Goal: Information Seeking & Learning: Learn about a topic

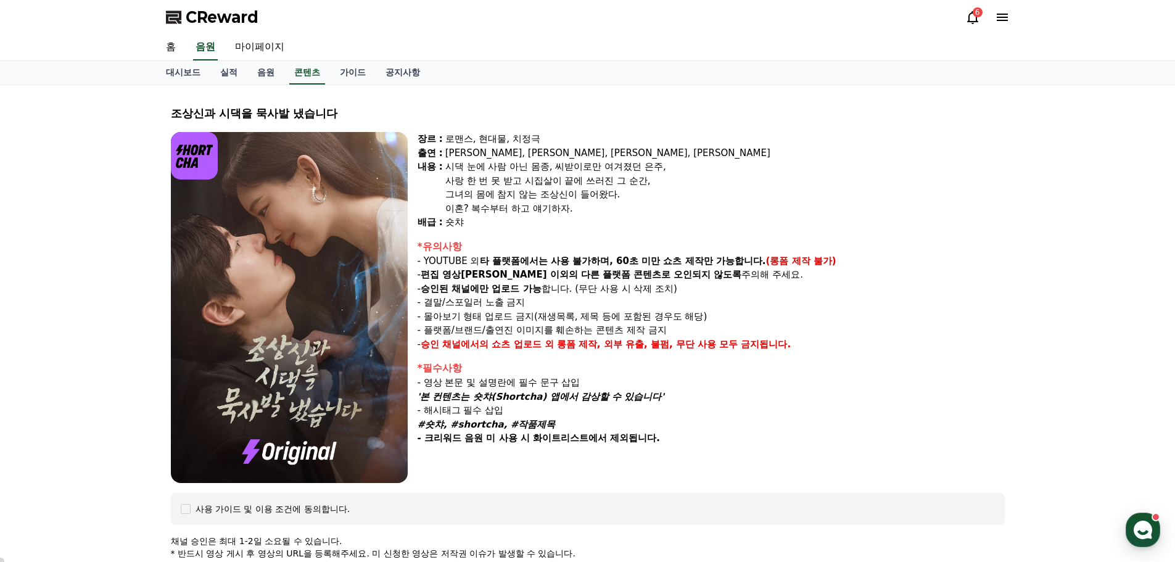
select select "**********"
click at [978, 17] on div "6" at bounding box center [978, 12] width 10 height 10
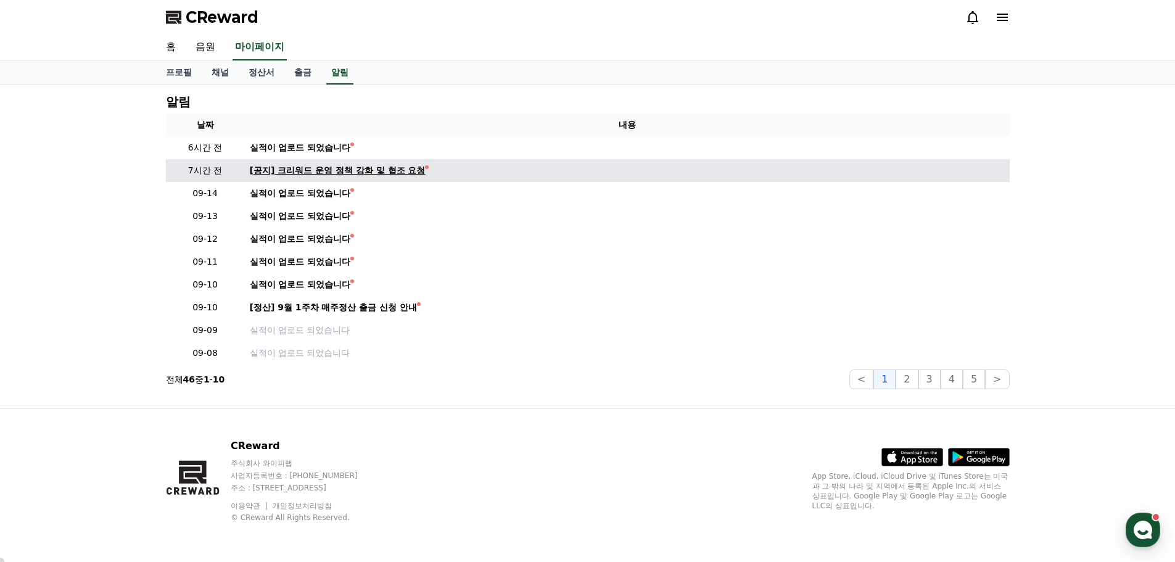
click at [296, 168] on div "[공지] 크리워드 운영 정책 강화 및 협조 요청" at bounding box center [338, 170] width 176 height 13
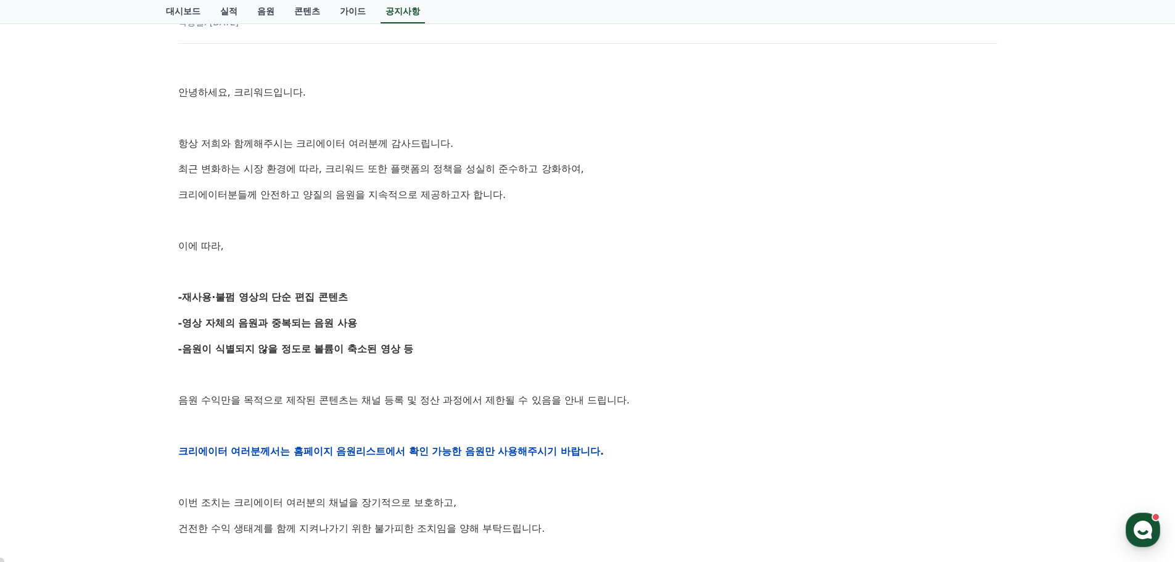
scroll to position [185, 0]
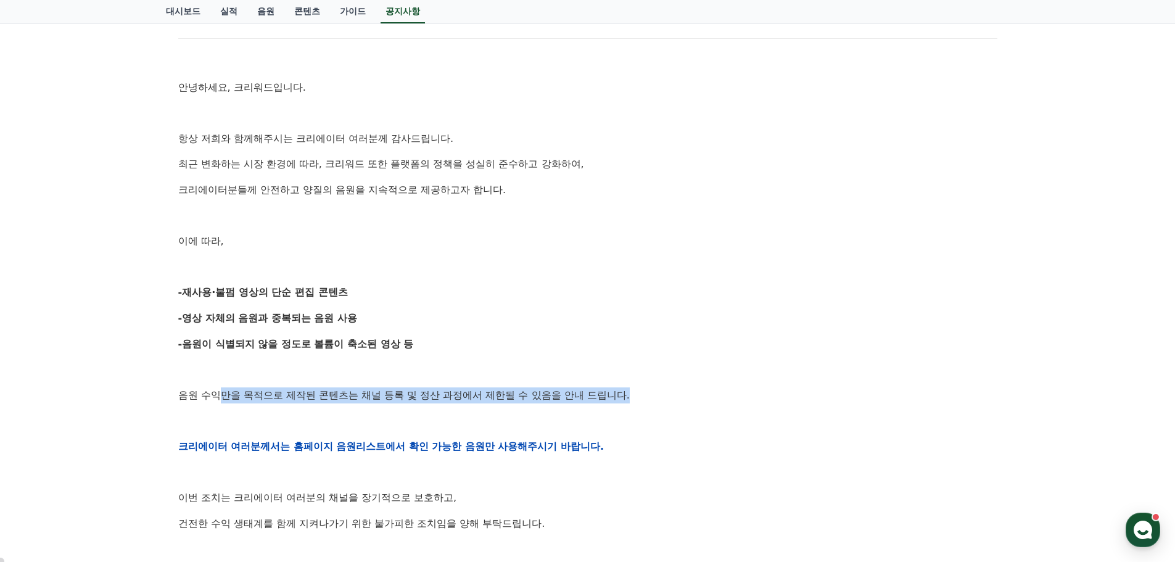
drag, startPoint x: 222, startPoint y: 391, endPoint x: 642, endPoint y: 385, distance: 420.2
click at [642, 385] on div "안녕하세요, 크리워드입니다. 항상 저희와 함께해주시는 크리에이터 여러분께 감사드립니다. 최근 변화하는 시장 환경에 따라, 크리워드 또한 플랫폼…" at bounding box center [587, 446] width 819 height 785
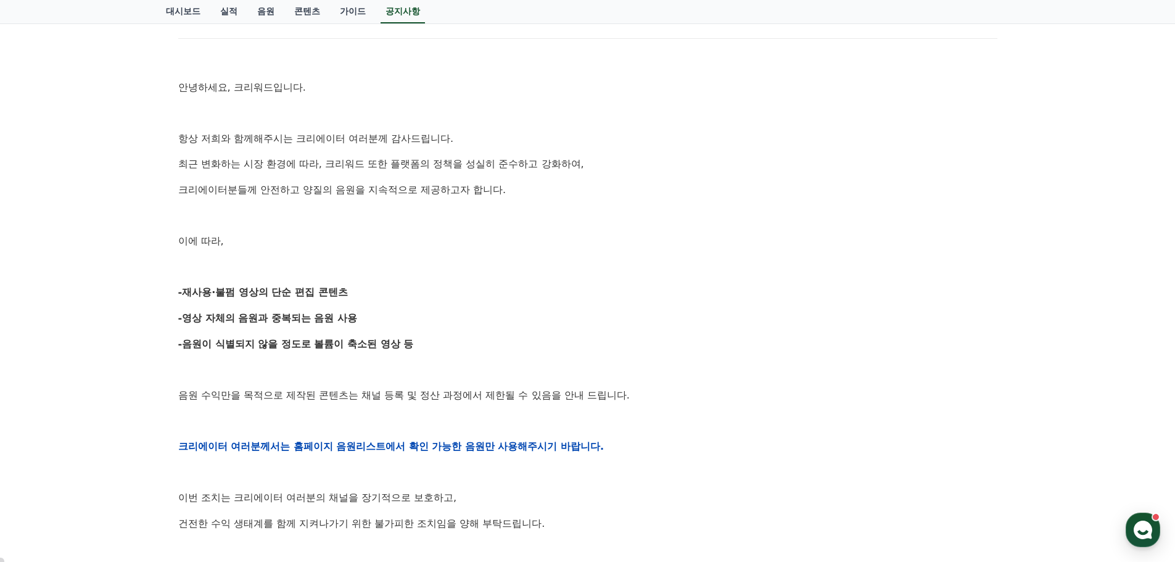
click at [505, 369] on p at bounding box center [587, 370] width 819 height 16
drag, startPoint x: 392, startPoint y: 445, endPoint x: 598, endPoint y: 428, distance: 207.5
click at [598, 428] on div "안녕하세요, 크리워드입니다. 항상 저희와 함께해주시는 크리에이터 여러분께 감사드립니다. 최근 변화하는 시장 환경에 따라, 크리워드 또한 플랫폼…" at bounding box center [587, 446] width 819 height 785
click at [598, 428] on p at bounding box center [587, 421] width 819 height 16
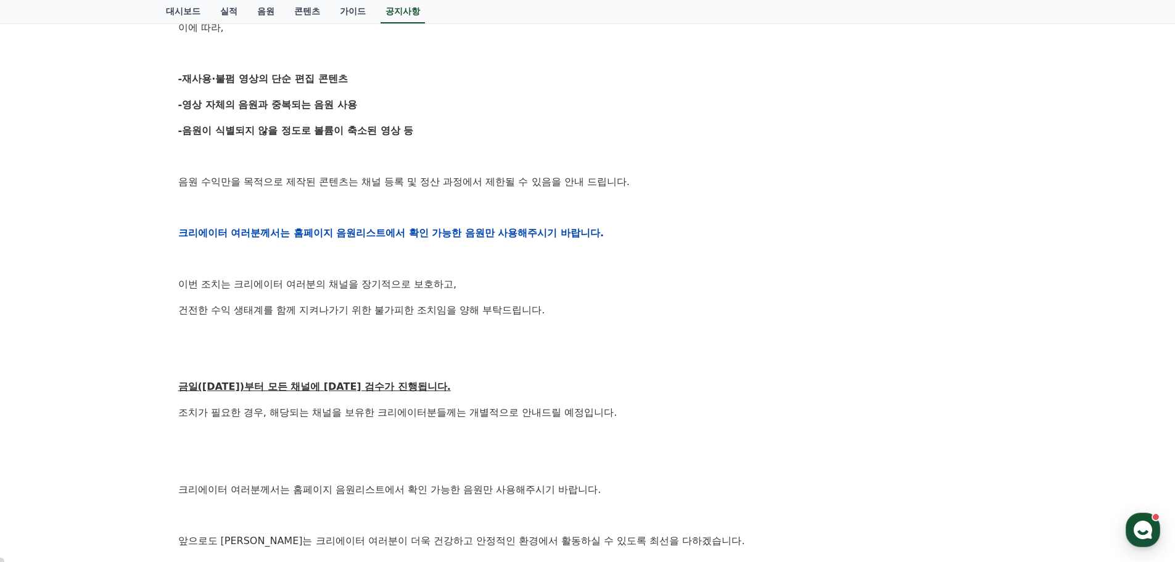
scroll to position [432, 0]
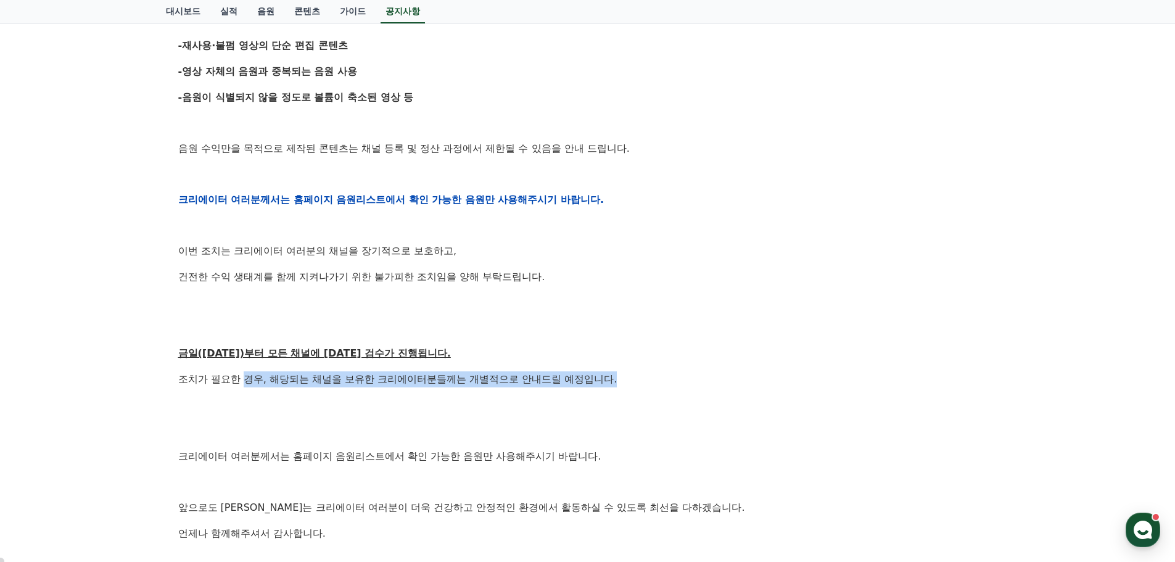
drag, startPoint x: 249, startPoint y: 384, endPoint x: 627, endPoint y: 366, distance: 379.2
click at [627, 366] on div "안녕하세요, 크리워드입니다. 항상 저희와 함께해주시는 크리에이터 여러분께 감사드립니다. 최근 변화하는 시장 환경에 따라, 크리워드 또한 플랫폼…" at bounding box center [587, 199] width 819 height 785
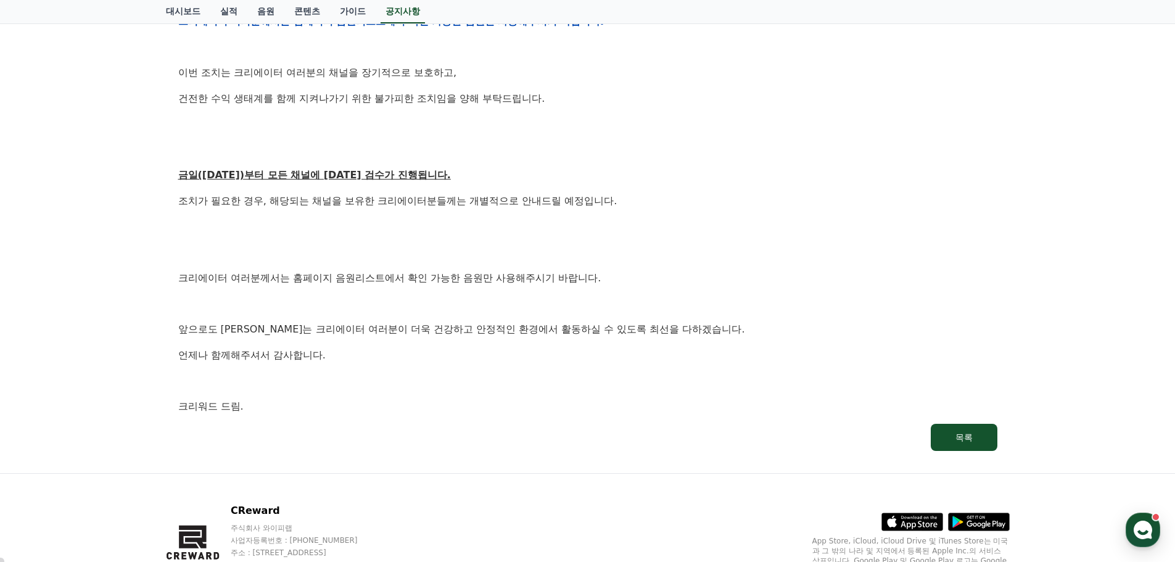
scroll to position [617, 0]
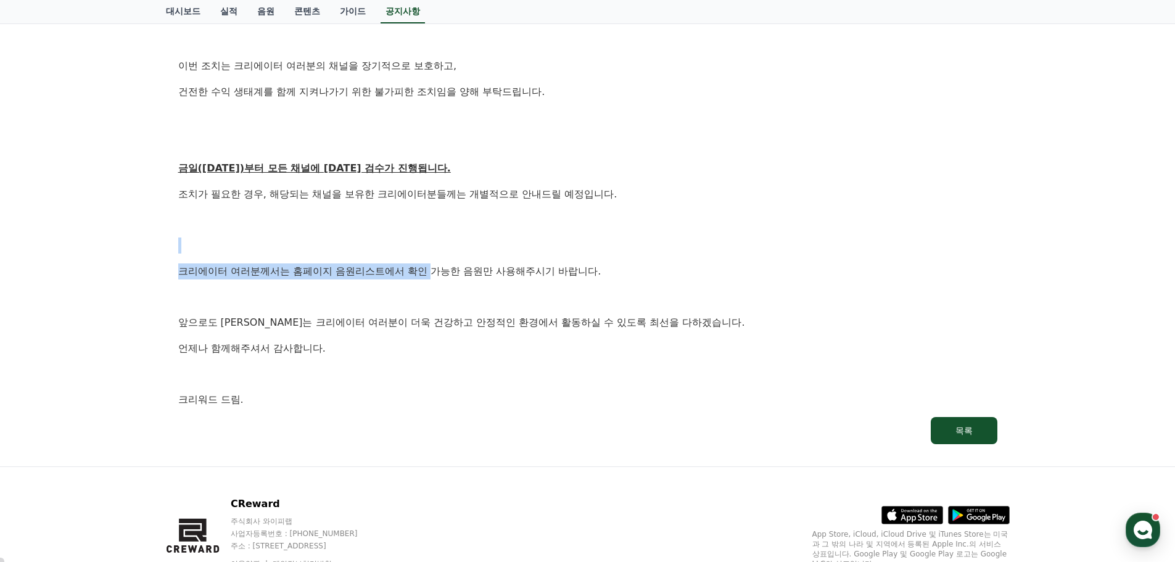
drag, startPoint x: 433, startPoint y: 267, endPoint x: 692, endPoint y: 250, distance: 259.0
click at [692, 250] on div "안녕하세요, 크리워드입니다. 항상 저희와 함께해주시는 크리에이터 여러분께 감사드립니다. 최근 변화하는 시장 환경에 따라, 크리워드 또한 플랫폼…" at bounding box center [587, 14] width 819 height 785
click at [692, 250] on p at bounding box center [587, 246] width 819 height 16
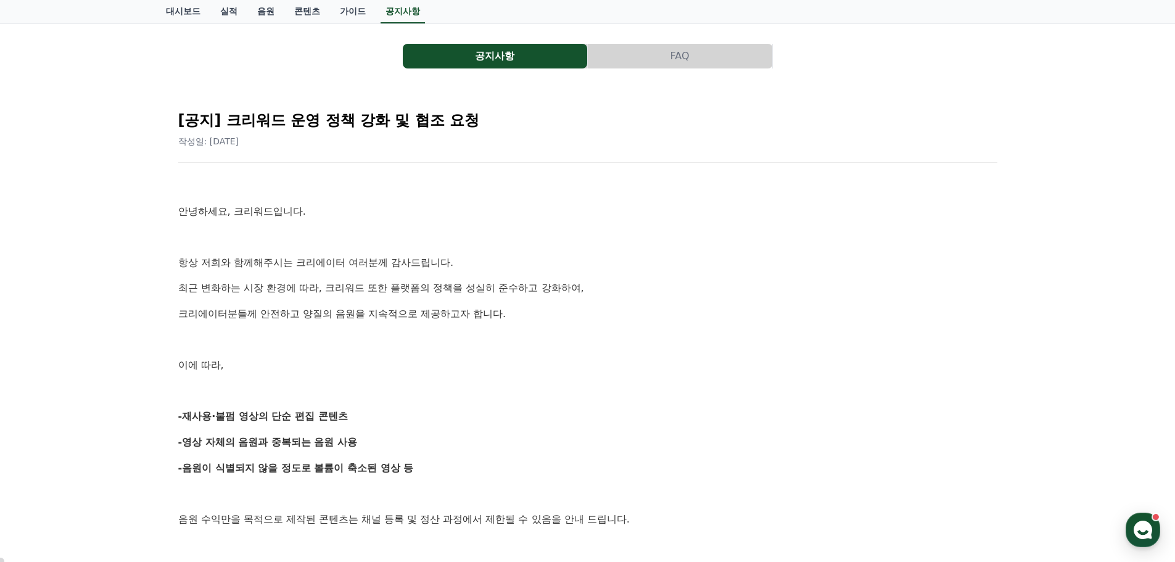
scroll to position [0, 0]
